Goal: Check status: Check status

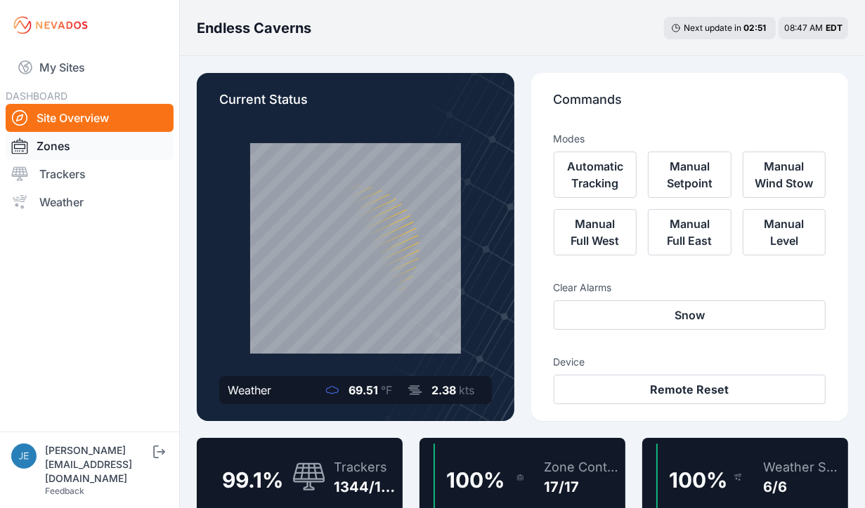
click at [59, 147] on link "Zones" at bounding box center [90, 146] width 168 height 28
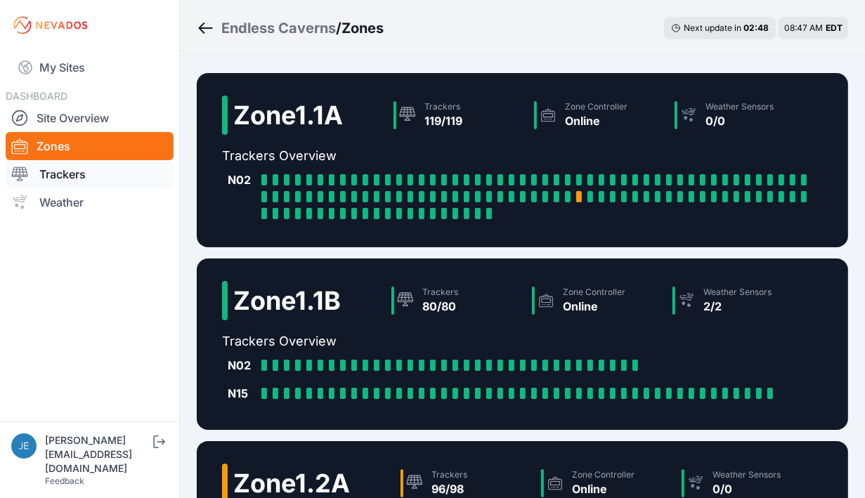
click at [67, 174] on link "Trackers" at bounding box center [90, 174] width 168 height 28
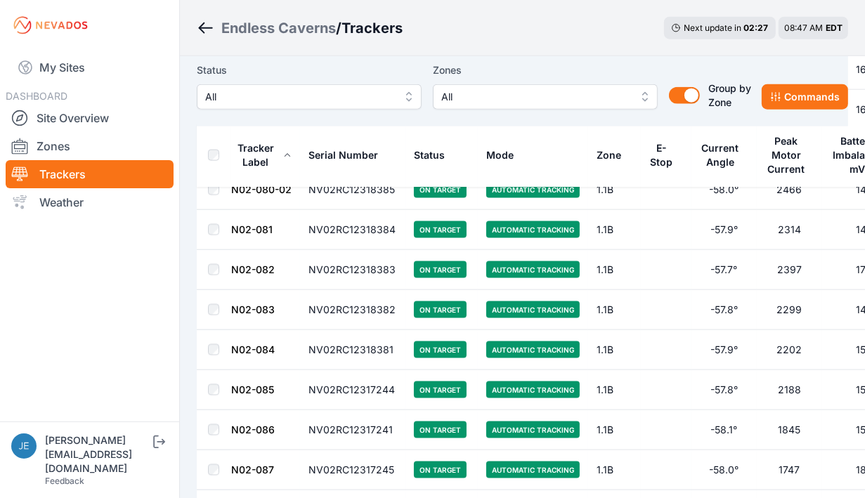
scroll to position [5768, 0]
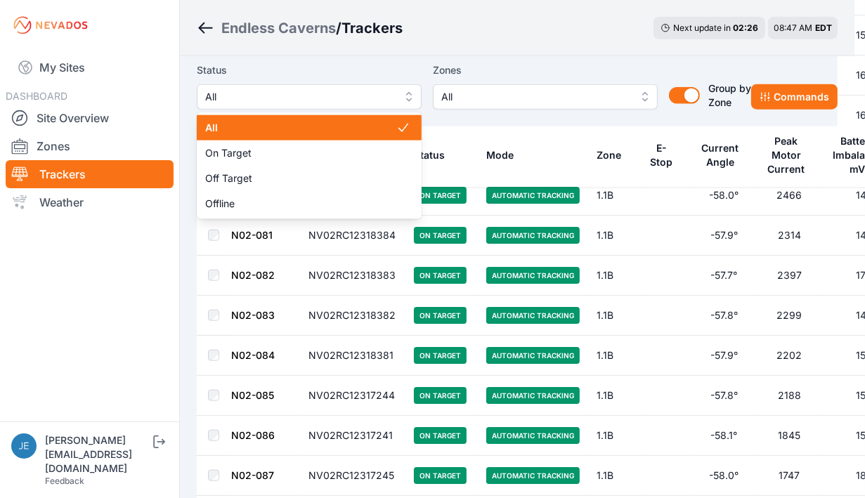
click at [406, 92] on button "All" at bounding box center [309, 96] width 225 height 25
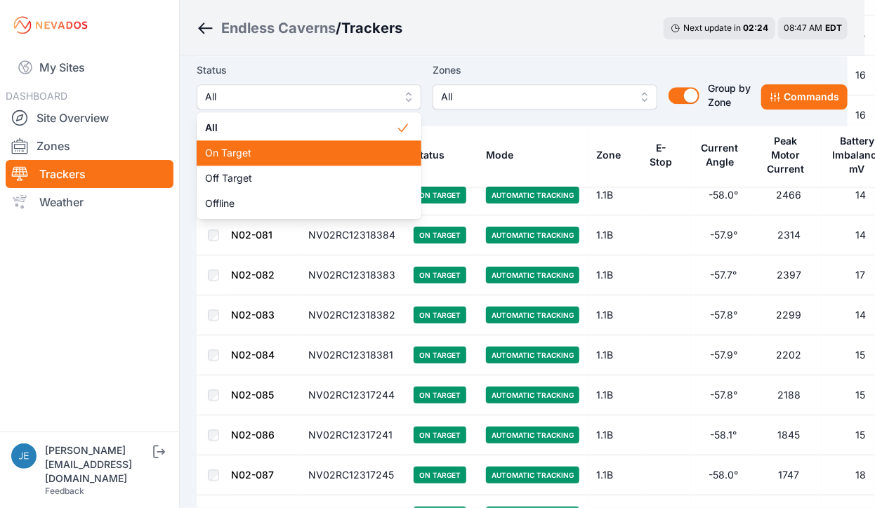
click at [303, 159] on span "On Target" at bounding box center [300, 153] width 191 height 14
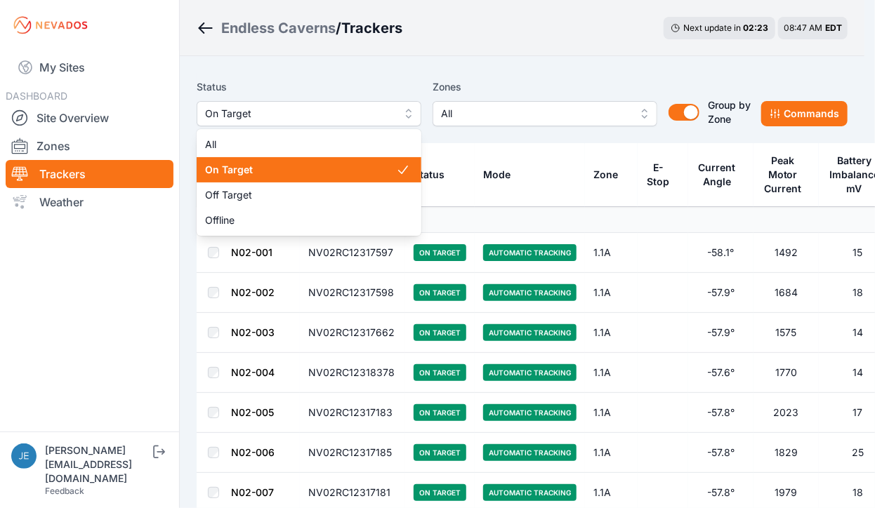
click at [406, 114] on button "On Target" at bounding box center [309, 113] width 225 height 25
click at [399, 163] on icon at bounding box center [403, 170] width 14 height 14
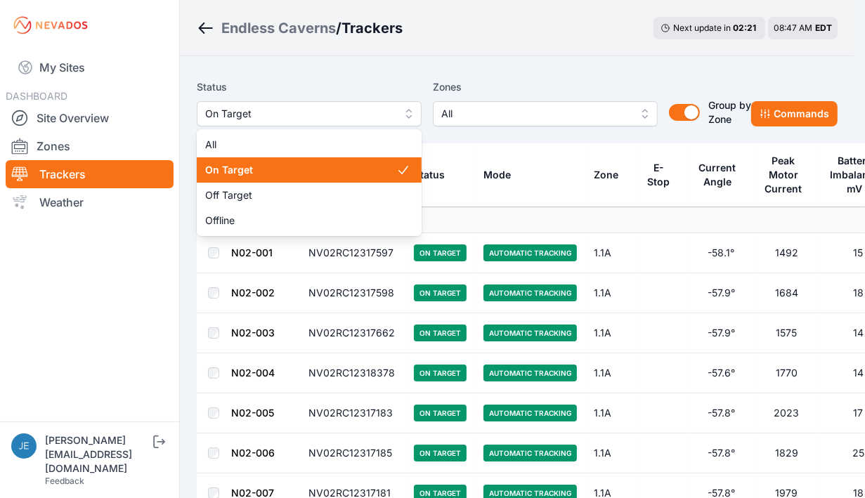
click at [407, 105] on button "On Target" at bounding box center [309, 113] width 225 height 25
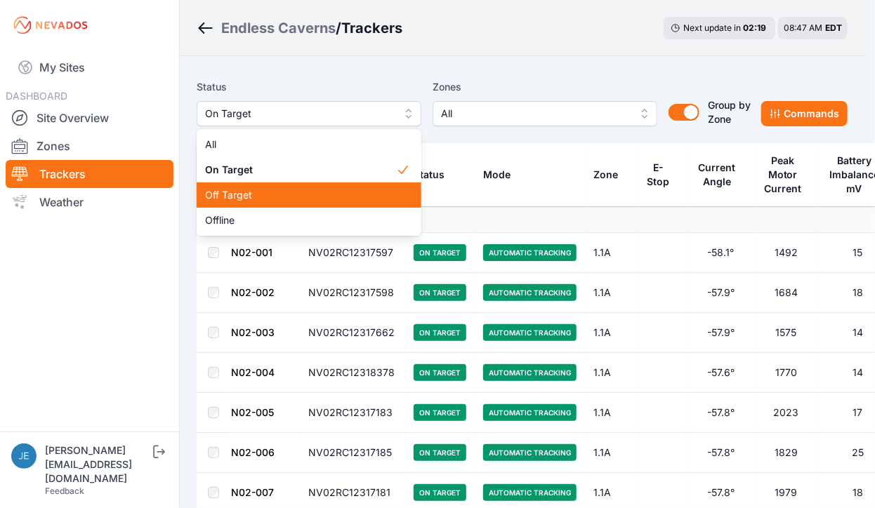
click at [314, 200] on span "Off Target" at bounding box center [300, 195] width 191 height 14
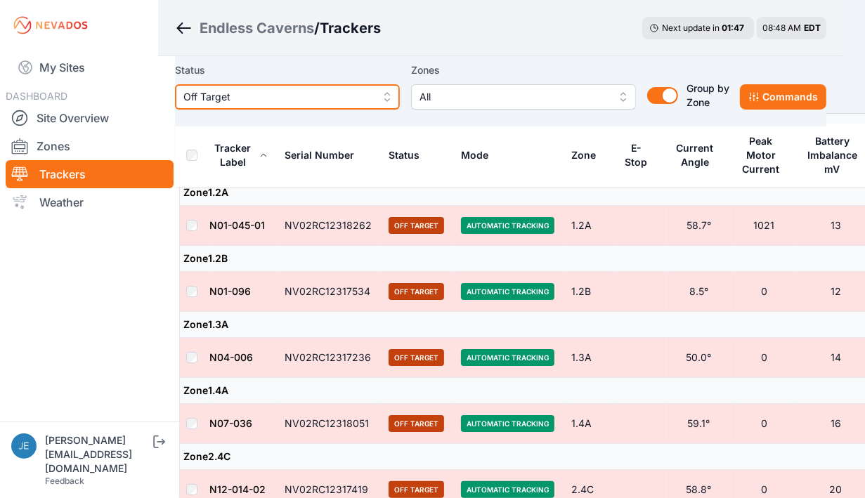
scroll to position [93, 22]
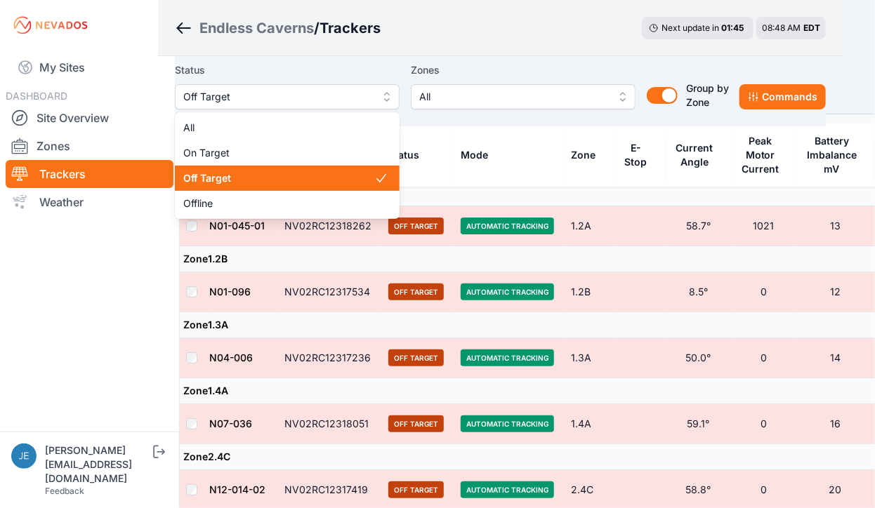
click at [392, 95] on button "Off Target" at bounding box center [287, 96] width 225 height 25
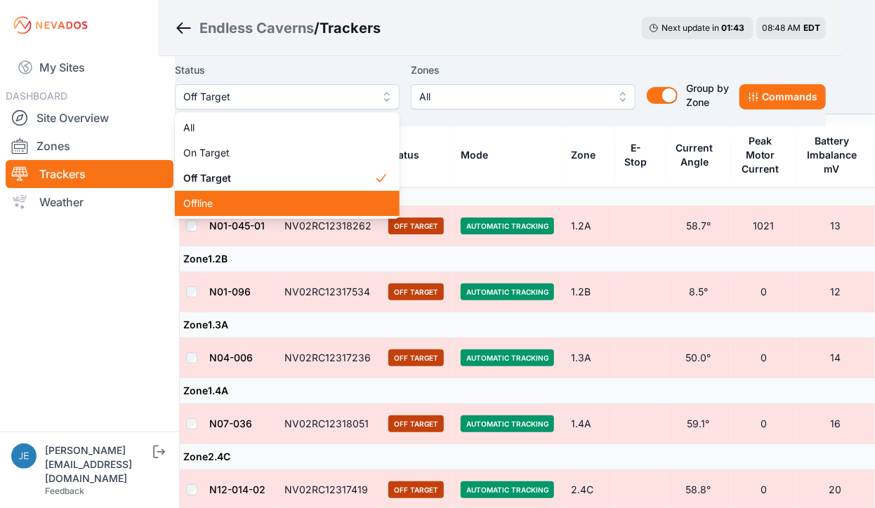
click at [268, 202] on span "Offline" at bounding box center [278, 204] width 191 height 14
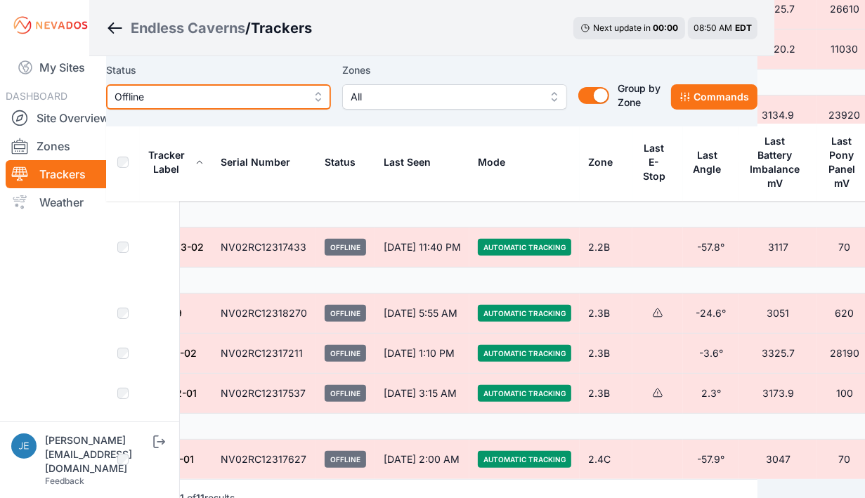
scroll to position [365, 91]
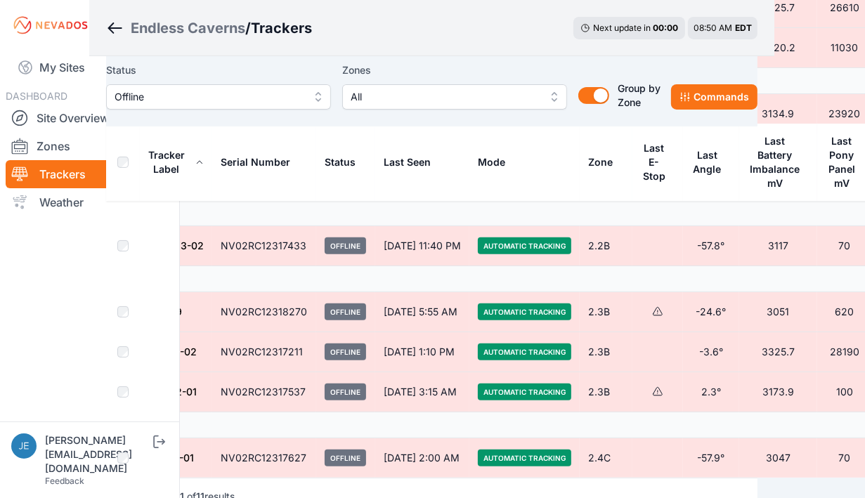
click at [652, 390] on icon at bounding box center [657, 391] width 11 height 11
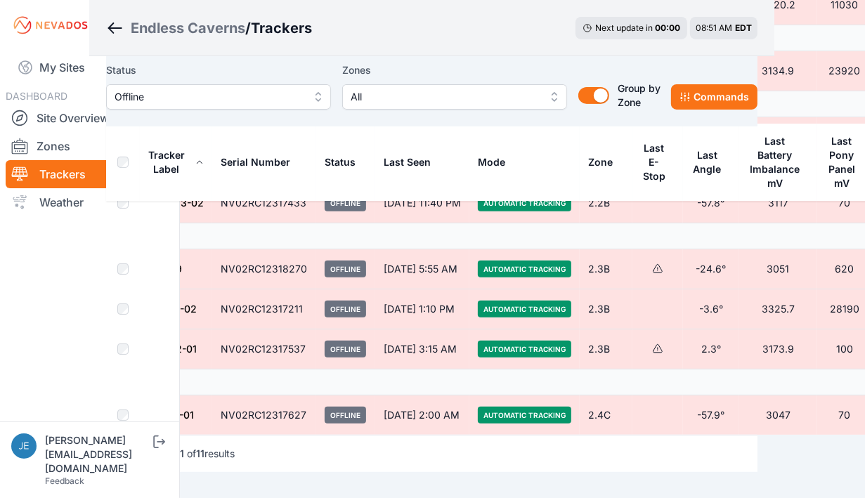
scroll to position [405, 91]
